Goal: Transaction & Acquisition: Subscribe to service/newsletter

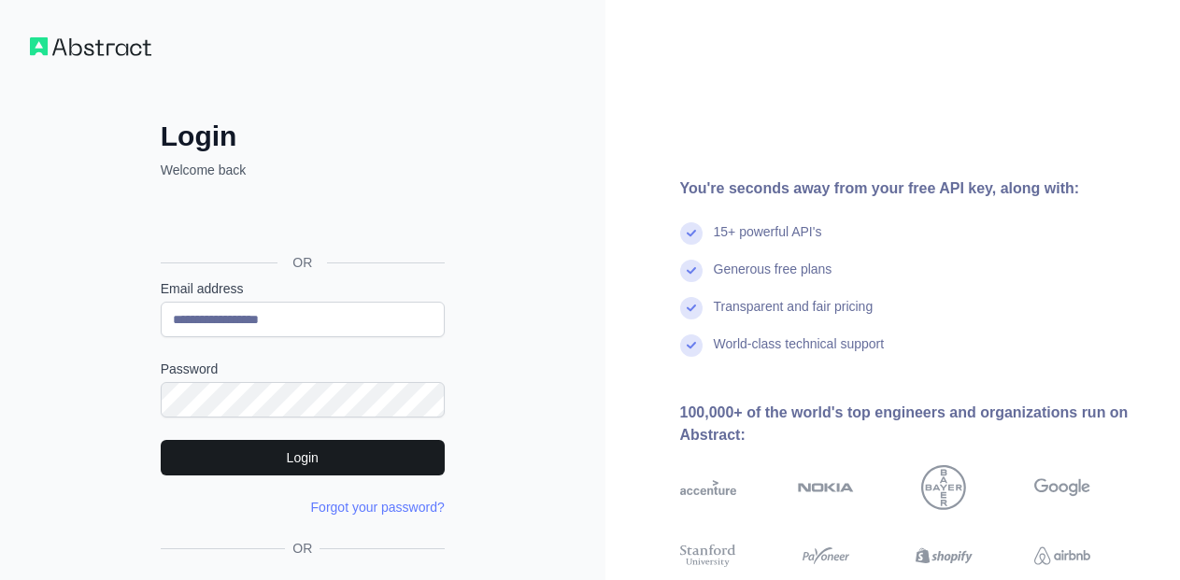
type input "**********"
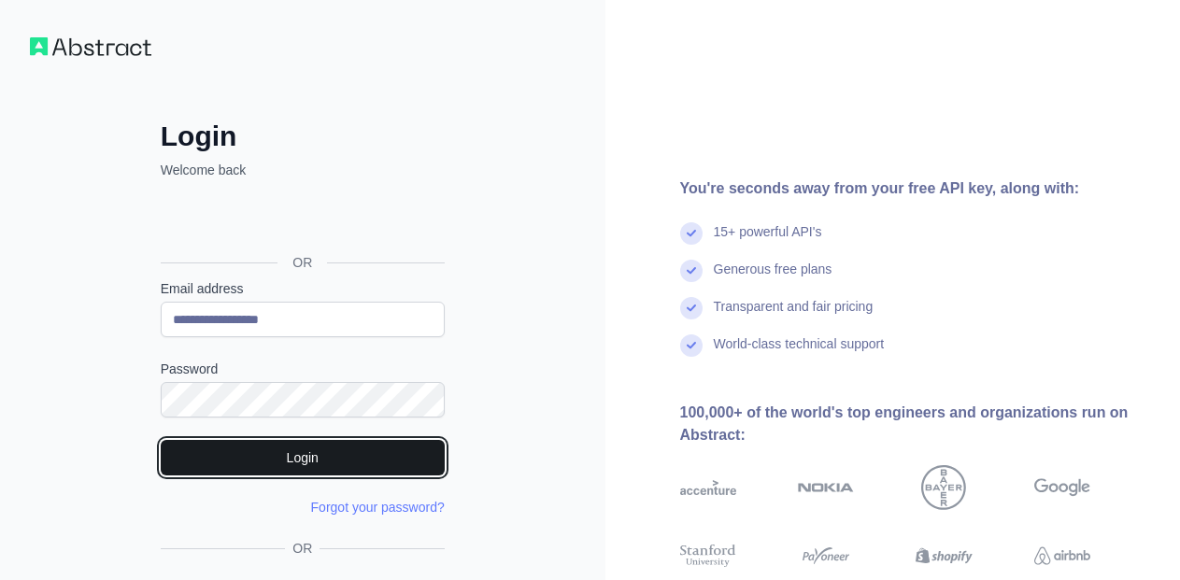
click at [309, 471] on button "Login" at bounding box center [303, 457] width 284 height 35
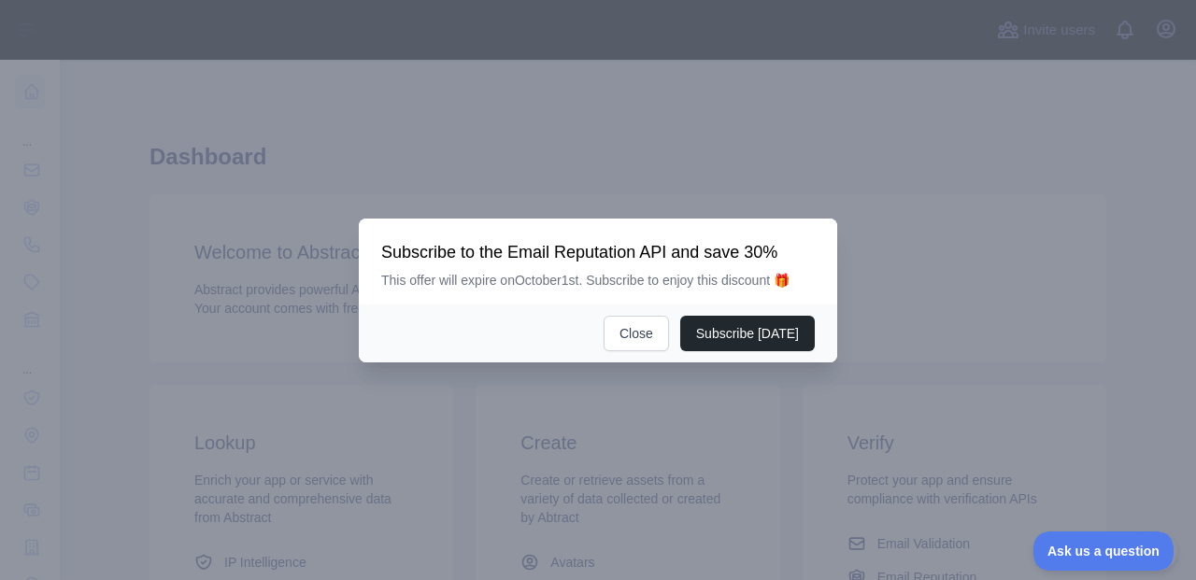
scroll to position [350, 0]
click at [720, 331] on button "Subscribe [DATE]" at bounding box center [747, 333] width 135 height 35
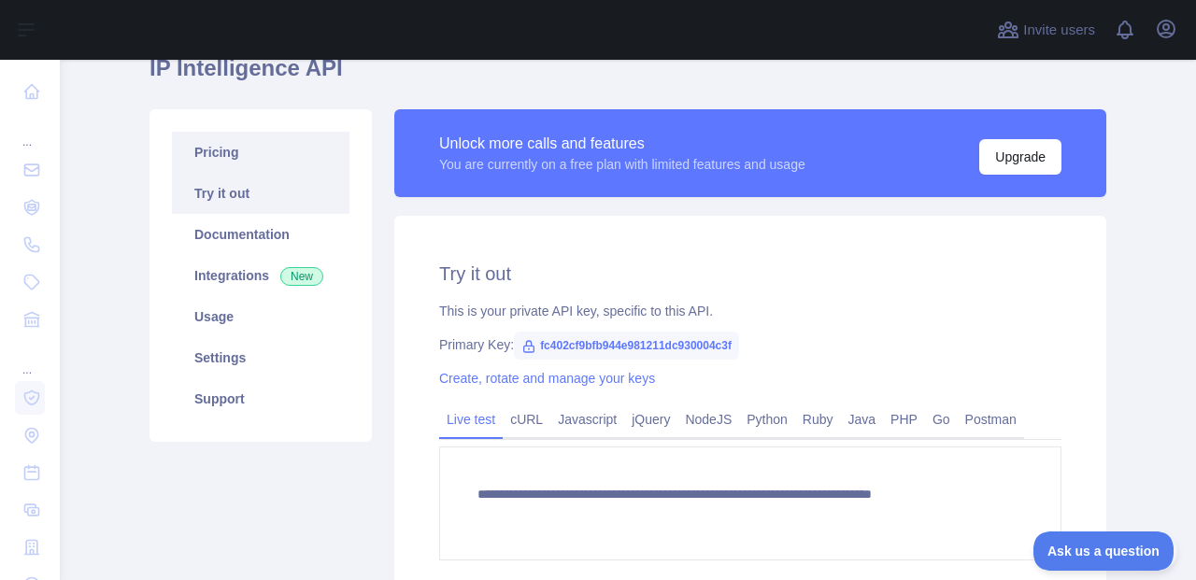
click at [240, 163] on link "Pricing" at bounding box center [260, 152] width 177 height 41
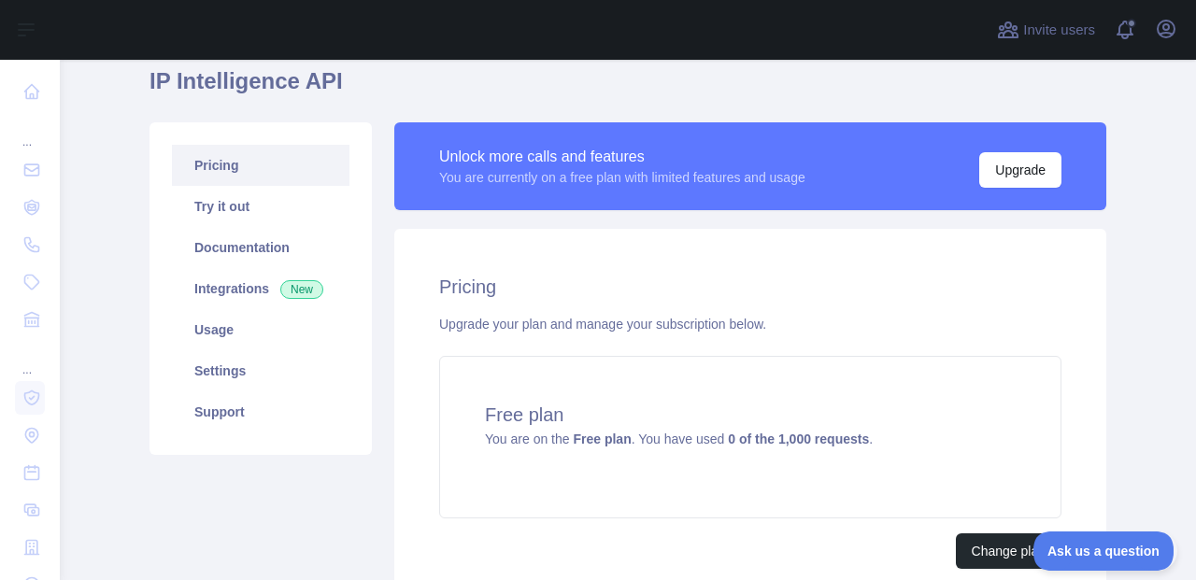
scroll to position [98, 0]
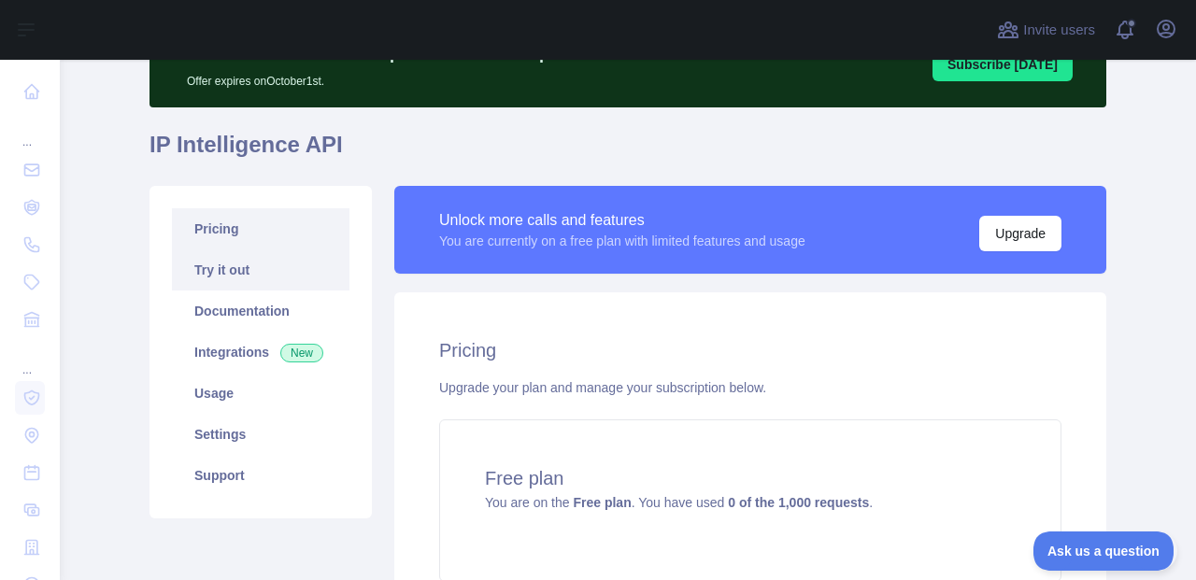
click at [233, 276] on link "Try it out" at bounding box center [260, 269] width 177 height 41
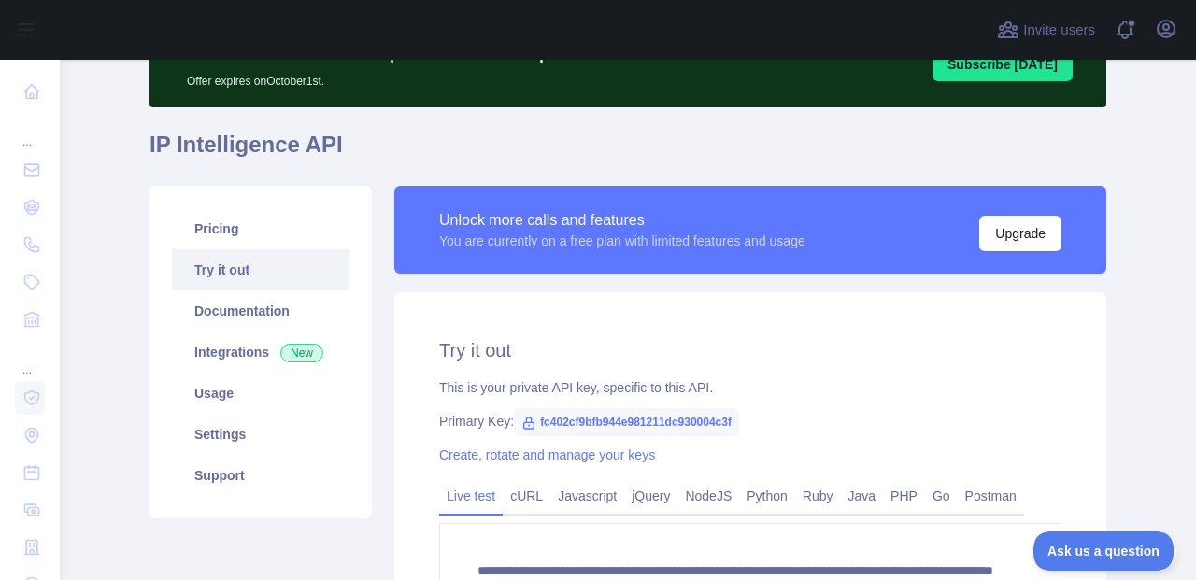
click at [682, 420] on span "fc402cf9bfb944e981211dc930004c3f" at bounding box center [626, 422] width 225 height 28
click at [685, 429] on span "fc402cf9bfb944e981211dc930004c3f" at bounding box center [626, 422] width 225 height 28
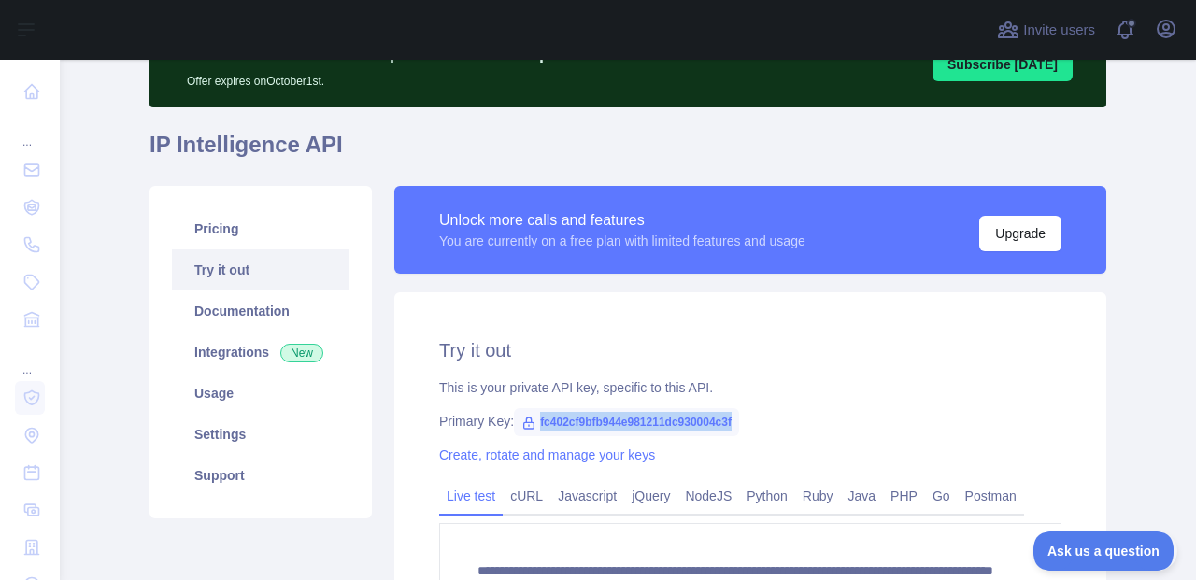
copy span "fc402cf9bfb944e981211dc930004c3f"
click at [1166, 26] on icon "button" at bounding box center [1165, 29] width 22 height 22
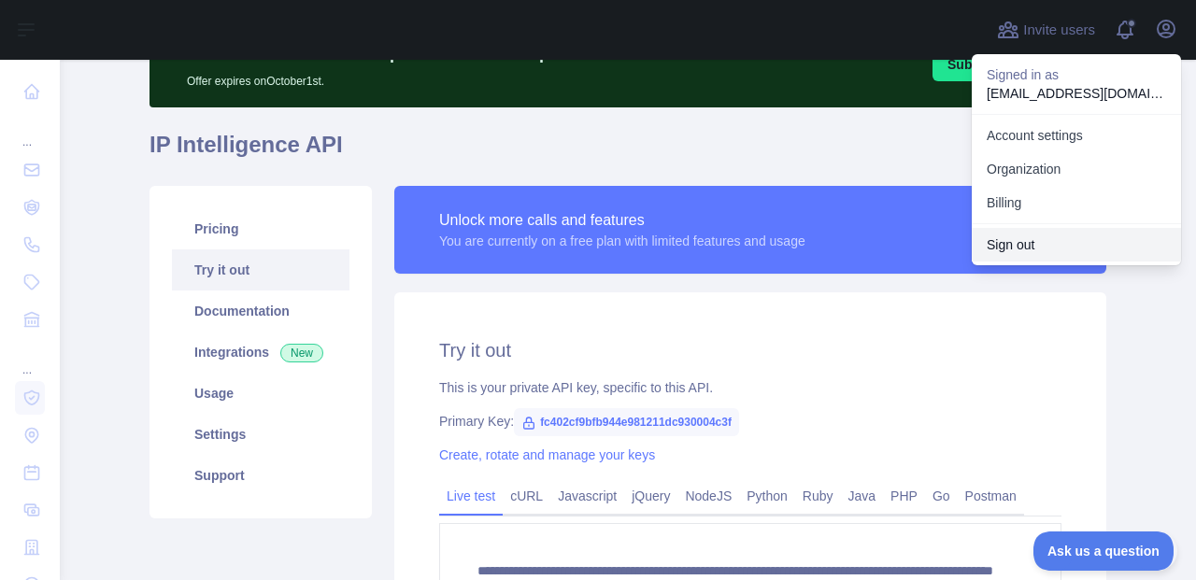
click at [1033, 241] on button "Sign out" at bounding box center [1075, 245] width 209 height 34
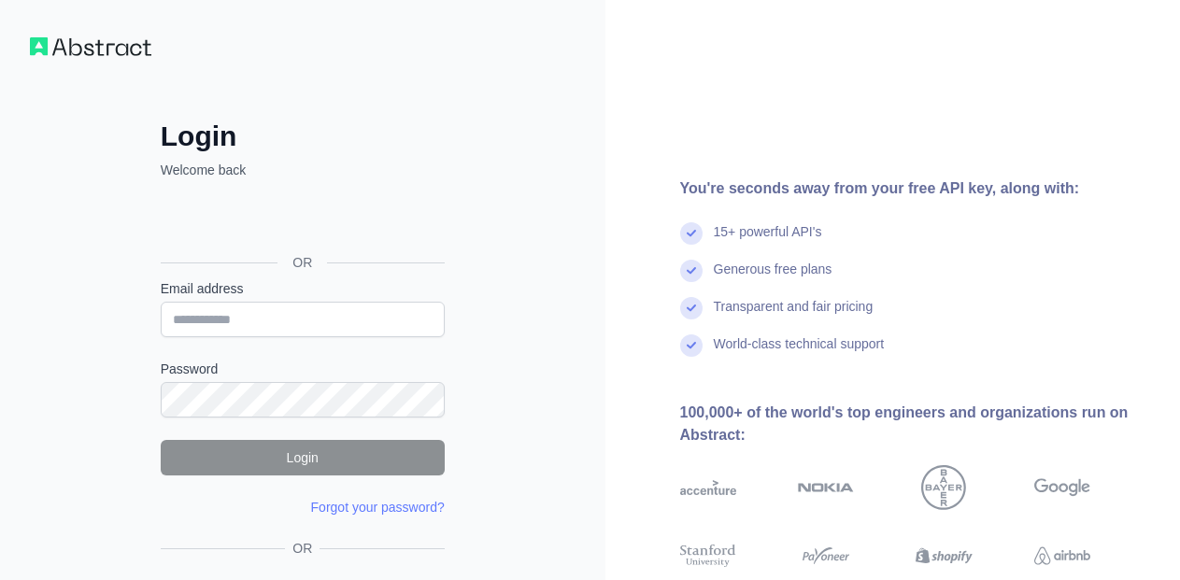
click at [295, 336] on form "Email address Password Login Forgot your password? Please try again We've sent …" at bounding box center [303, 397] width 284 height 237
click at [298, 323] on input "Email address" at bounding box center [303, 319] width 284 height 35
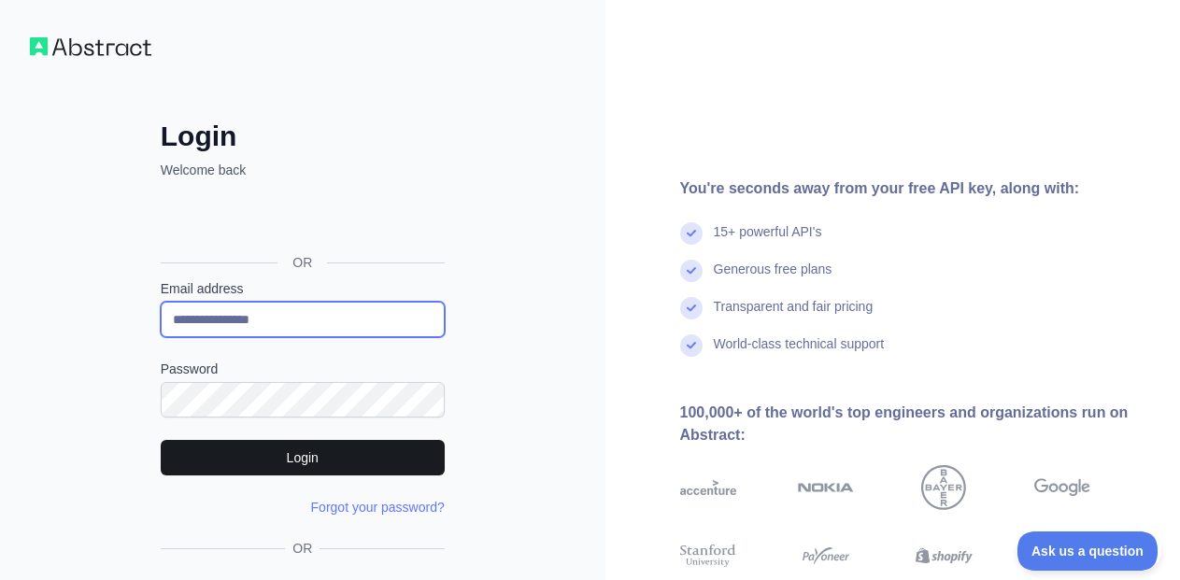
type input "**********"
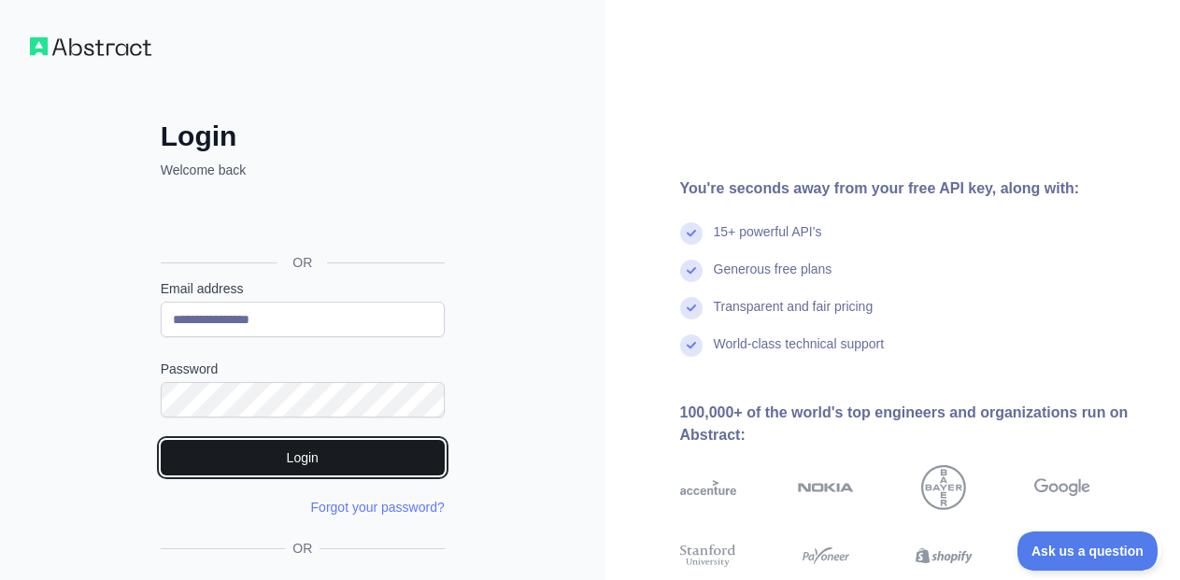
click at [278, 460] on button "Login" at bounding box center [303, 457] width 284 height 35
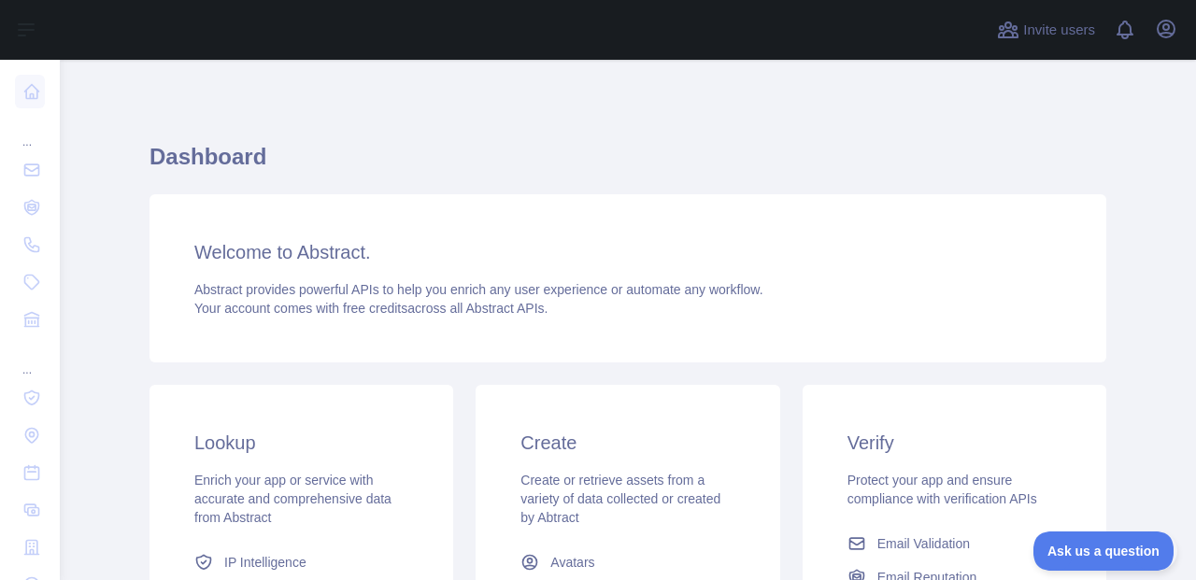
scroll to position [98, 0]
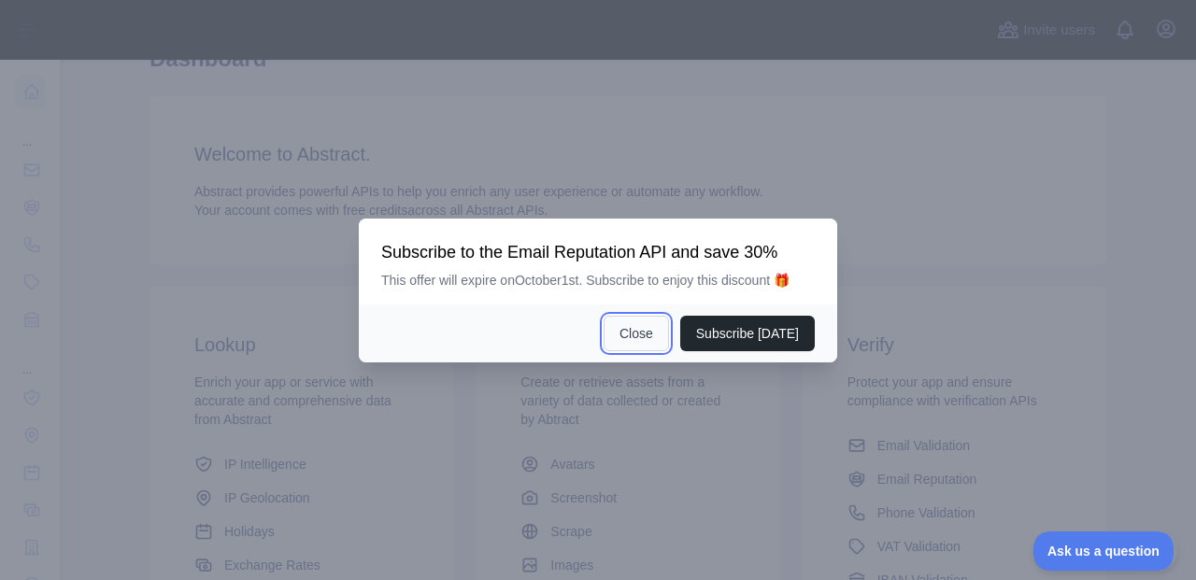
click at [642, 339] on button "Close" at bounding box center [635, 333] width 65 height 35
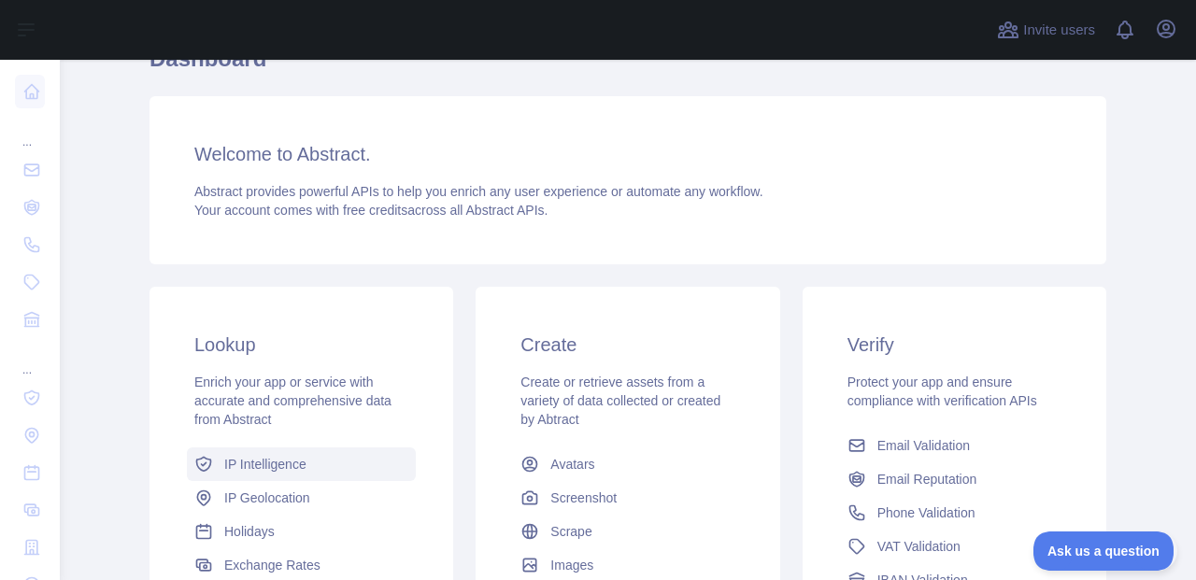
click at [245, 462] on span "IP Intelligence" at bounding box center [265, 464] width 82 height 19
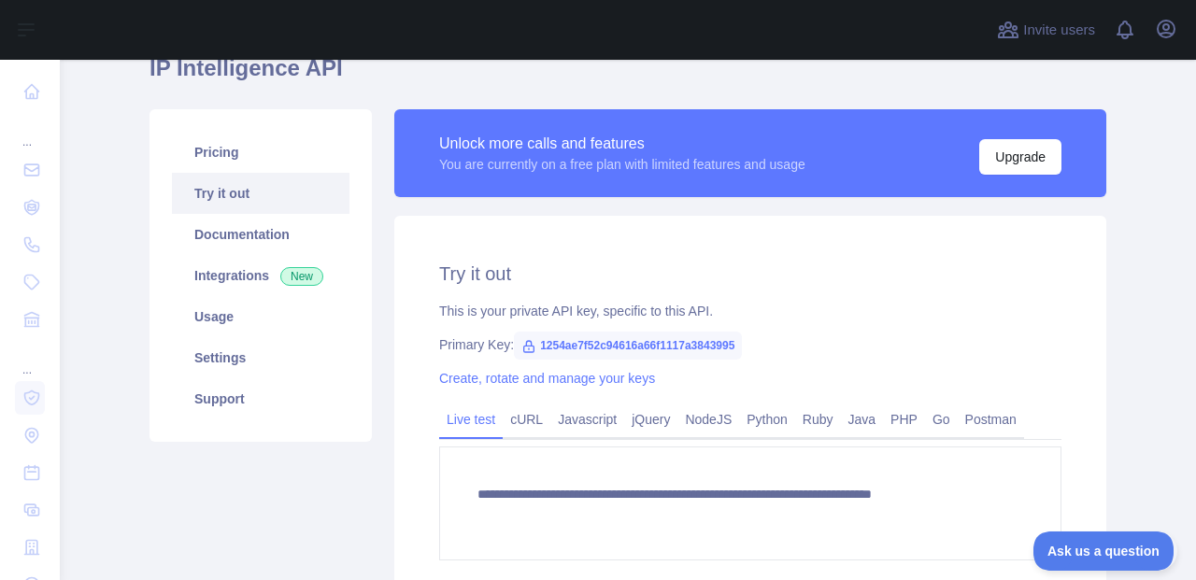
type textarea "**********"
click at [216, 148] on link "Pricing" at bounding box center [260, 152] width 177 height 41
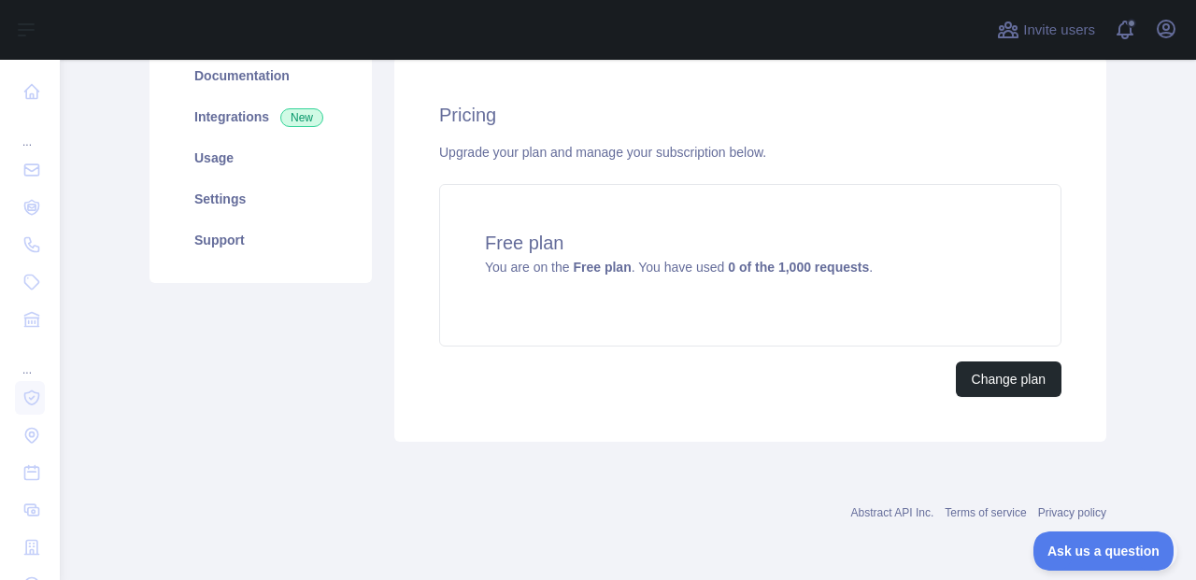
scroll to position [216, 0]
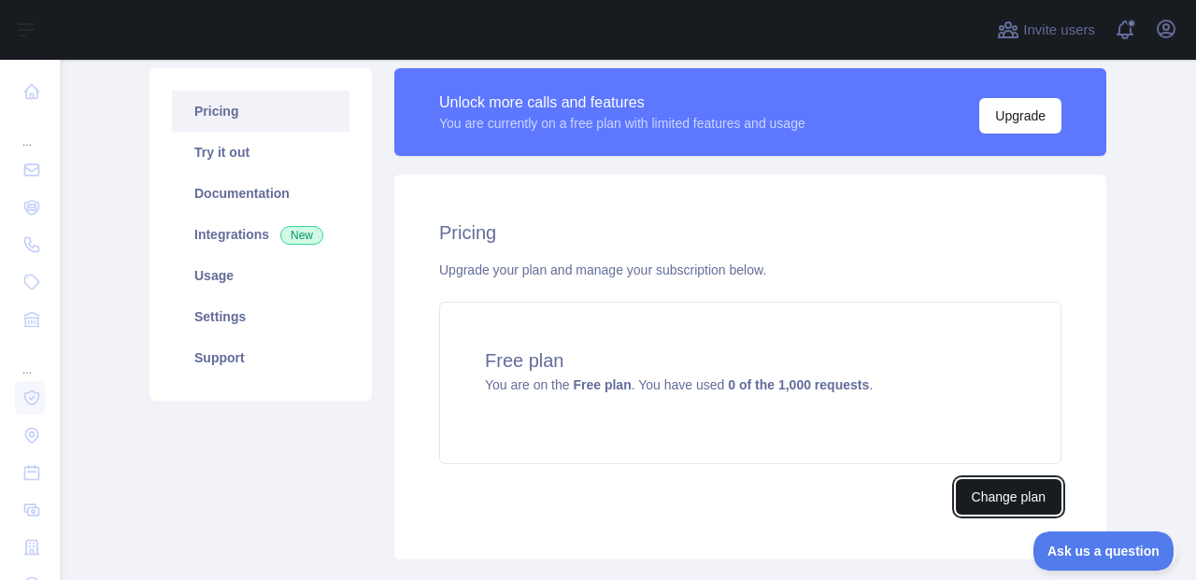
click at [1001, 489] on button "Change plan" at bounding box center [1009, 496] width 106 height 35
